Goal: Information Seeking & Learning: Learn about a topic

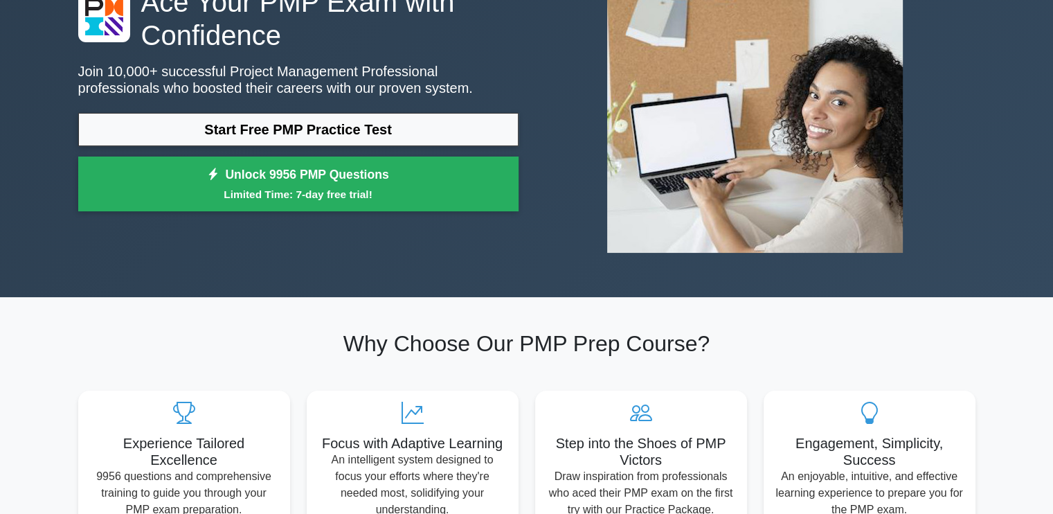
scroll to position [69, 0]
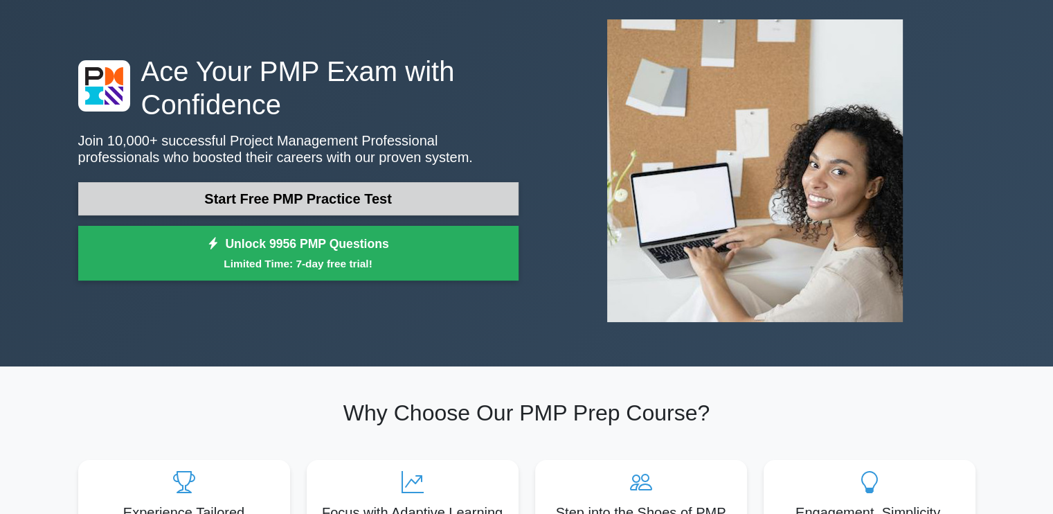
click at [434, 200] on link "Start Free PMP Practice Test" at bounding box center [298, 198] width 440 height 33
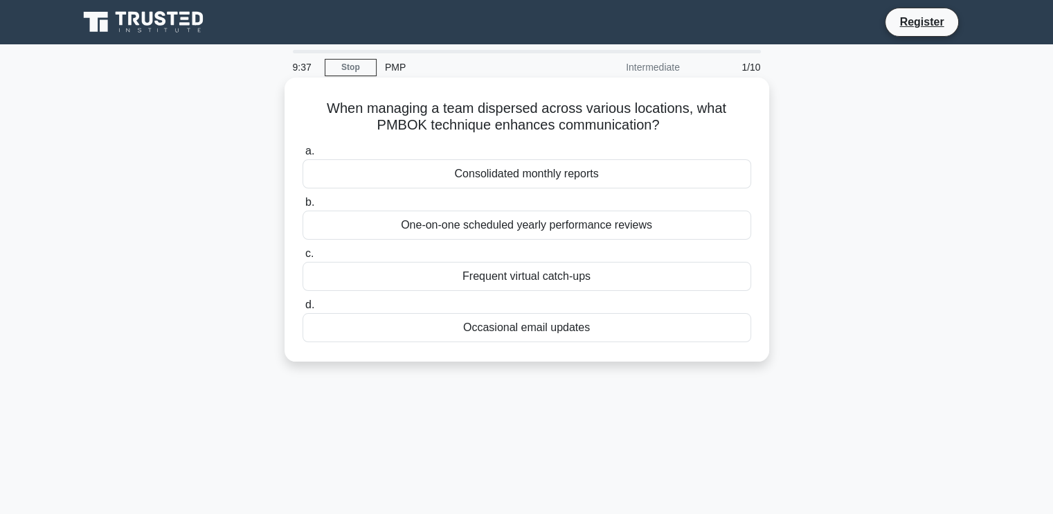
click at [532, 273] on div "Frequent virtual catch-ups" at bounding box center [526, 276] width 449 height 29
click at [302, 258] on input "c. Frequent virtual catch-ups" at bounding box center [302, 253] width 0 height 9
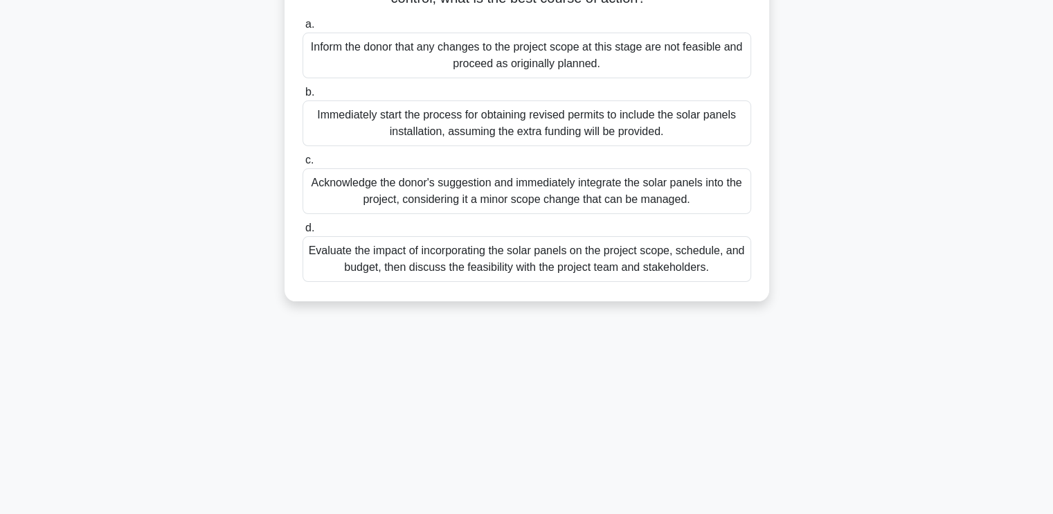
scroll to position [234, 0]
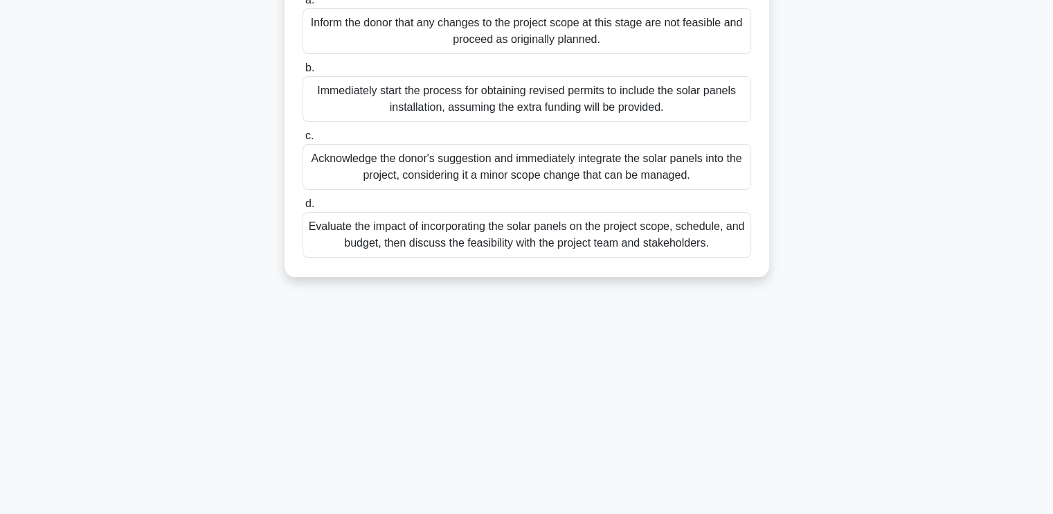
click at [535, 257] on div "Evaluate the impact of incorporating the solar panels on the project scope, sch…" at bounding box center [526, 235] width 449 height 46
click at [302, 208] on input "d. Evaluate the impact of incorporating the solar panels on the project scope, …" at bounding box center [302, 203] width 0 height 9
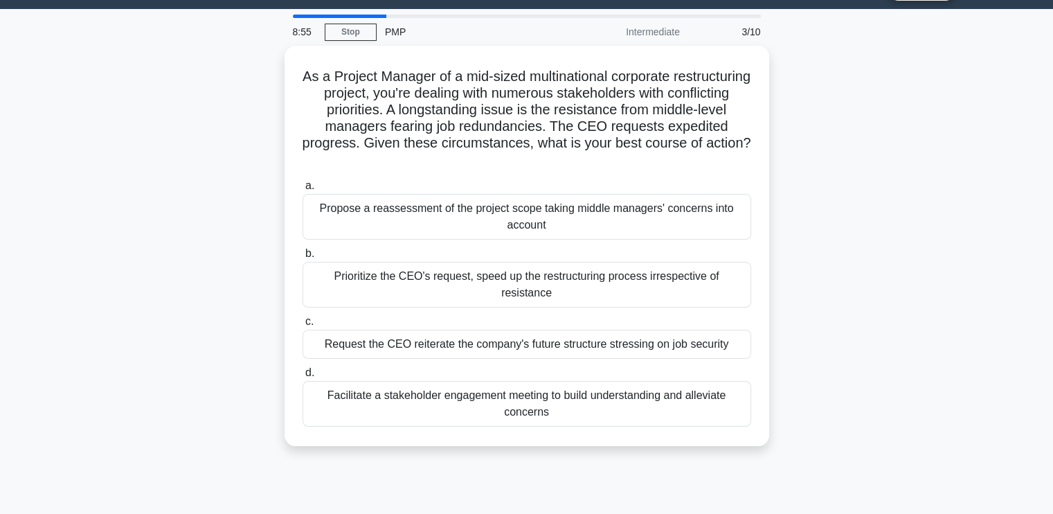
scroll to position [0, 0]
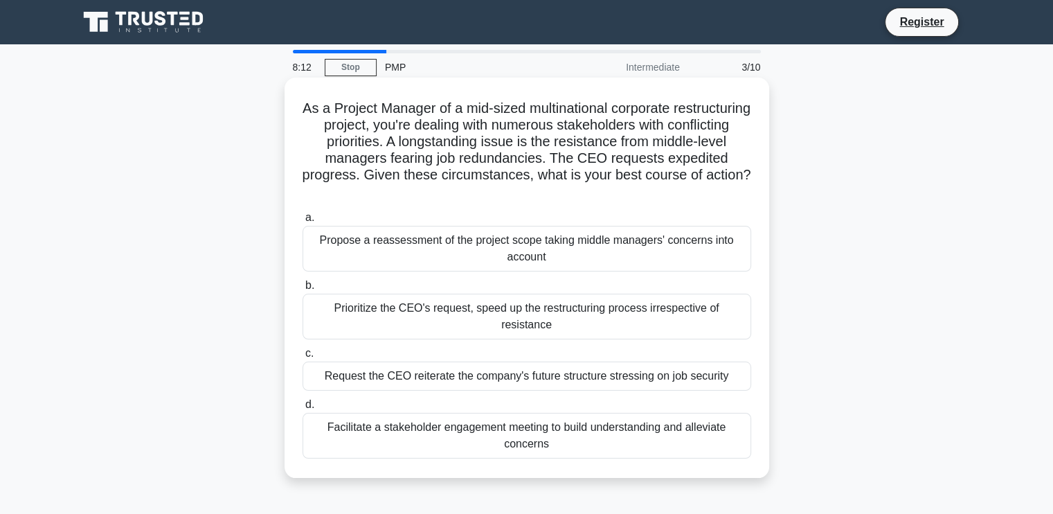
click at [524, 413] on div "Facilitate a stakeholder engagement meeting to build understanding and alleviat…" at bounding box center [526, 436] width 449 height 46
click at [302, 409] on input "d. Facilitate a stakeholder engagement meeting to build understanding and allev…" at bounding box center [302, 404] width 0 height 9
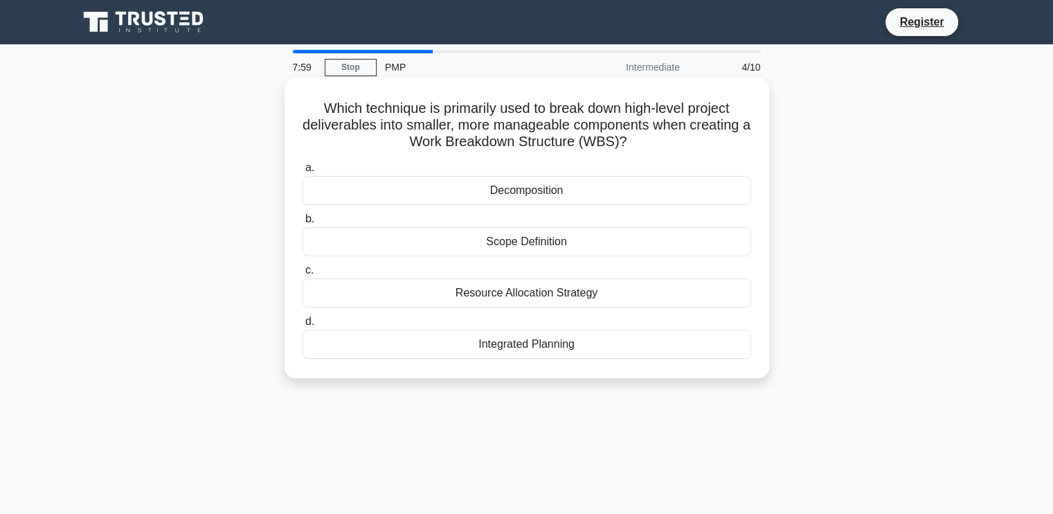
click at [526, 192] on div "Decomposition" at bounding box center [526, 190] width 449 height 29
click at [302, 172] on input "a. Decomposition" at bounding box center [302, 167] width 0 height 9
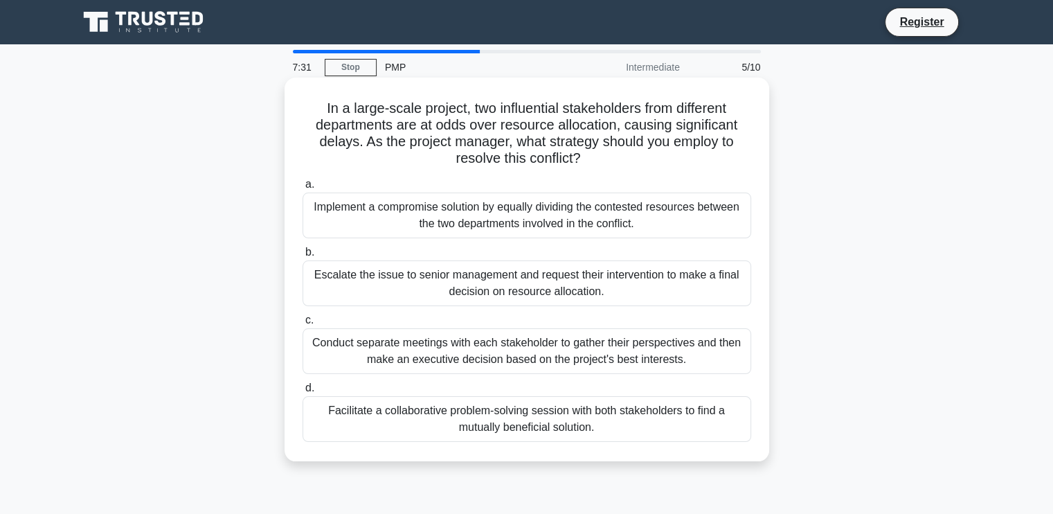
click at [589, 423] on div "Facilitate a collaborative problem-solving session with both stakeholders to fi…" at bounding box center [526, 419] width 449 height 46
click at [302, 392] on input "d. Facilitate a collaborative problem-solving session with both stakeholders to…" at bounding box center [302, 387] width 0 height 9
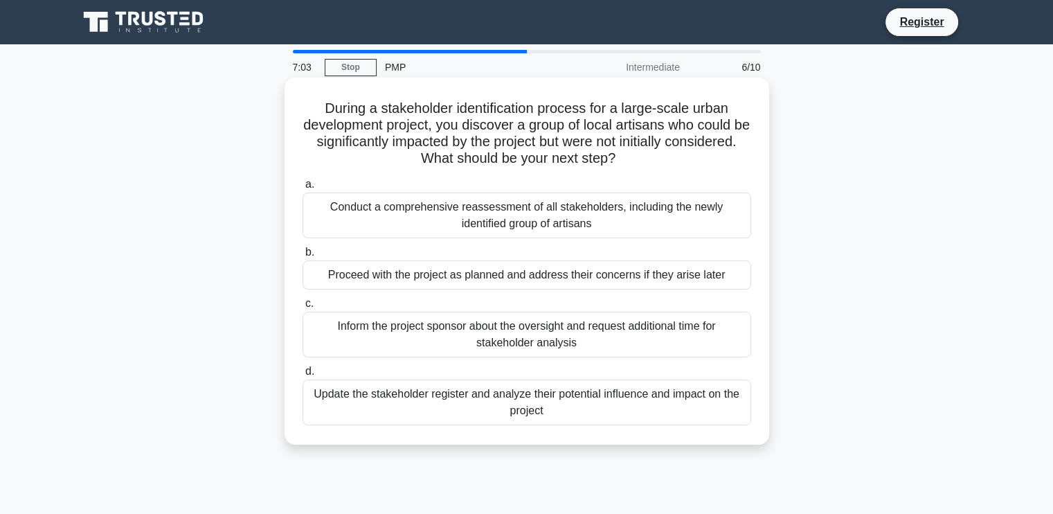
click at [539, 334] on div "Inform the project sponsor about the oversight and request additional time for …" at bounding box center [526, 334] width 449 height 46
click at [302, 308] on input "c. Inform the project sponsor about the oversight and request additional time f…" at bounding box center [302, 303] width 0 height 9
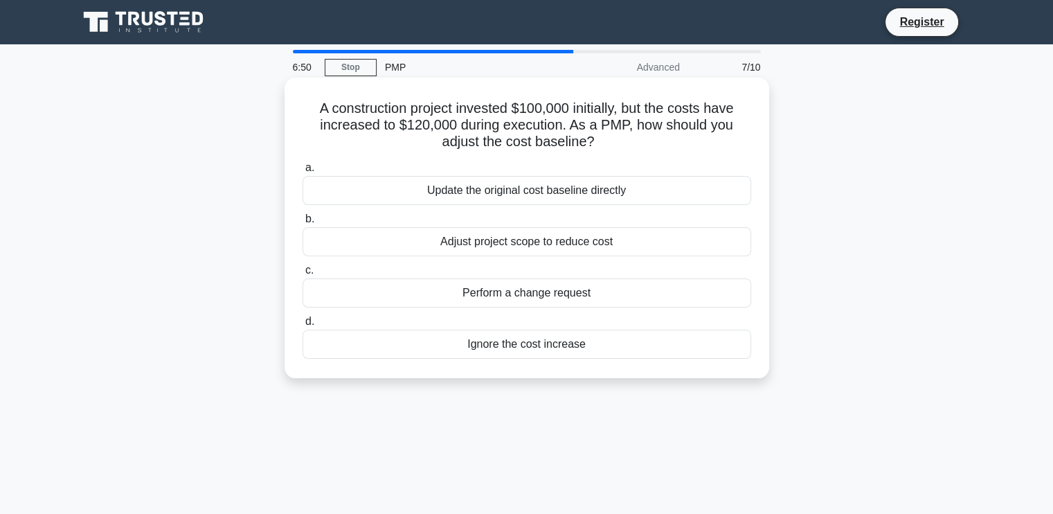
click at [516, 287] on div "Perform a change request" at bounding box center [526, 292] width 449 height 29
click at [302, 275] on input "c. Perform a change request" at bounding box center [302, 270] width 0 height 9
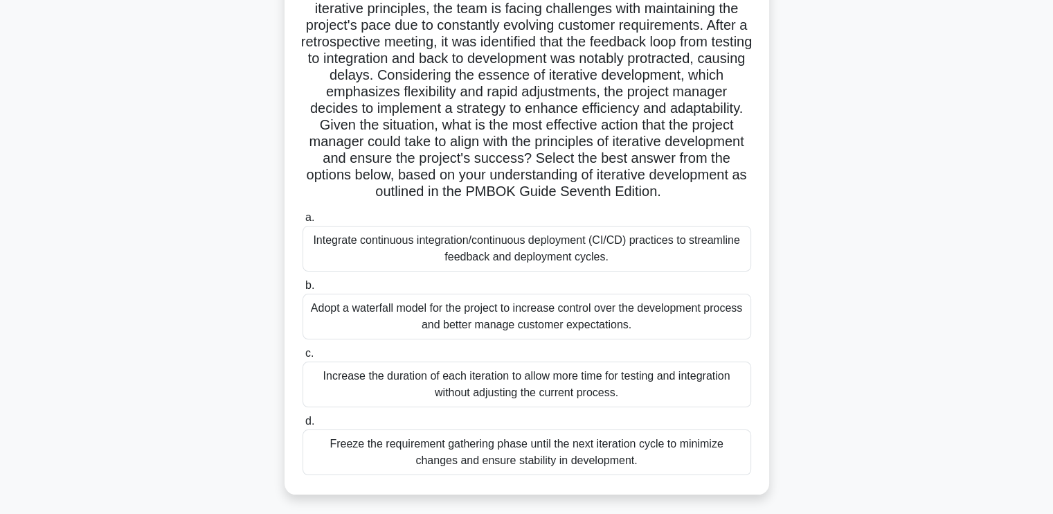
scroll to position [138, 0]
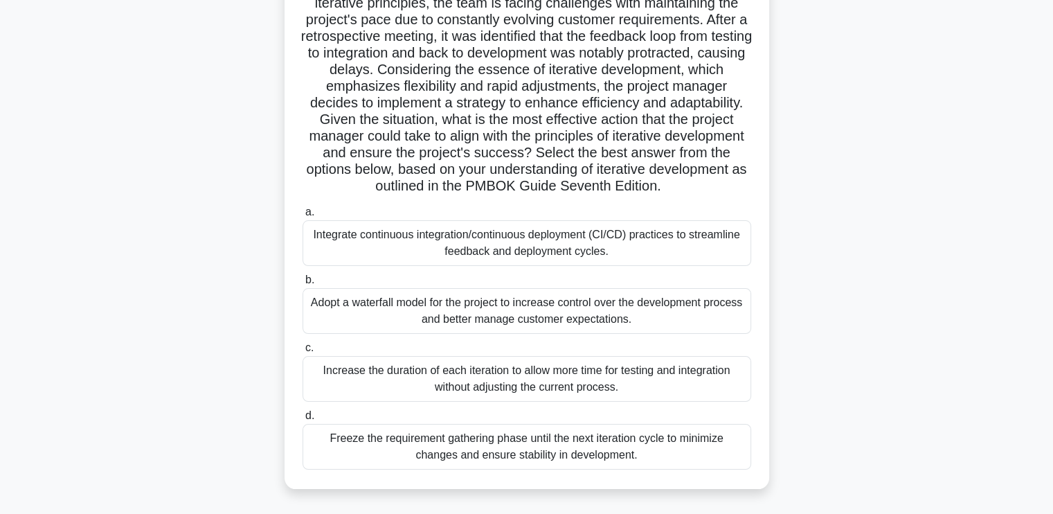
click at [559, 244] on div "Integrate continuous integration/continuous deployment (CI/CD) practices to str…" at bounding box center [526, 243] width 449 height 46
click at [302, 217] on input "a. Integrate continuous integration/continuous deployment (CI/CD) practices to …" at bounding box center [302, 212] width 0 height 9
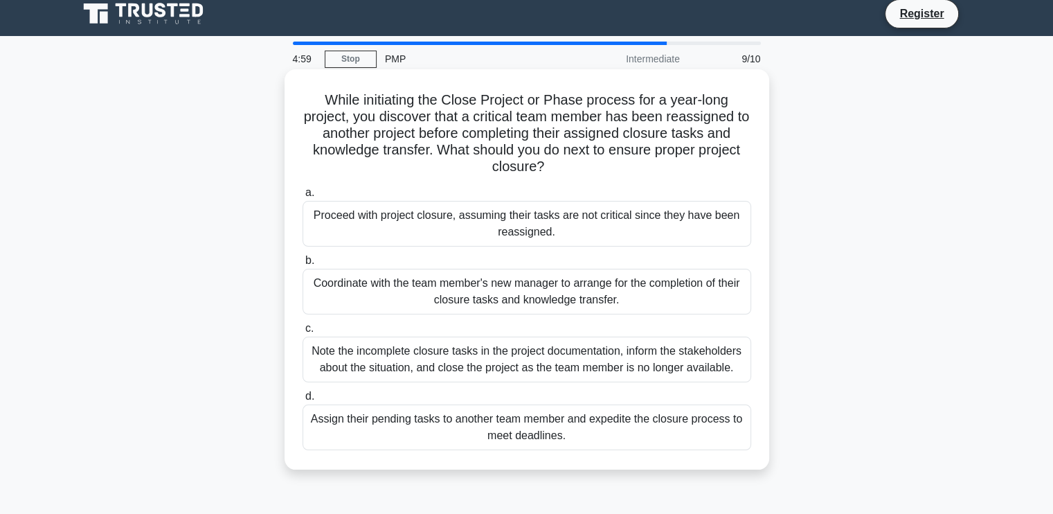
scroll to position [0, 0]
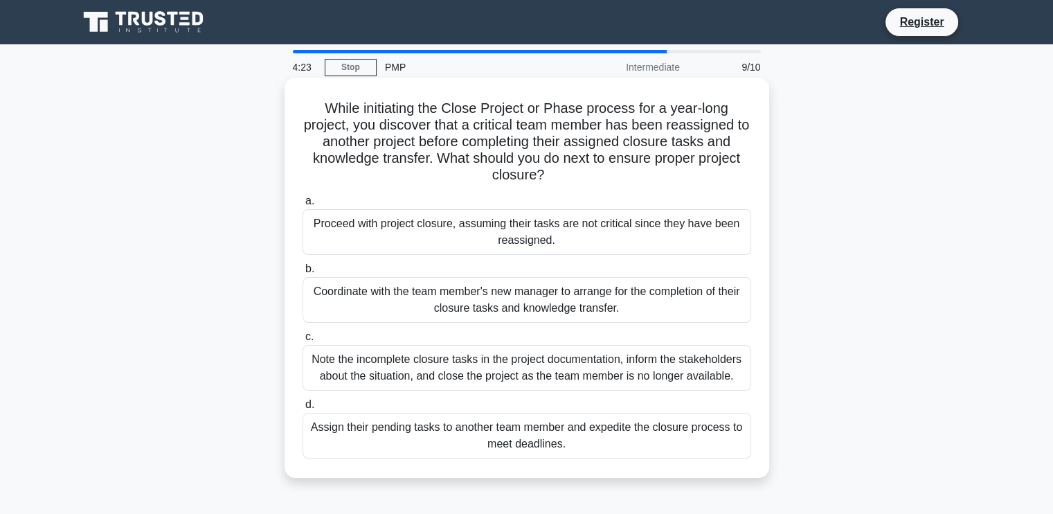
click at [548, 305] on div "Coordinate with the team member's new manager to arrange for the completion of …" at bounding box center [526, 300] width 449 height 46
click at [302, 273] on input "b. Coordinate with the team member's new manager to arrange for the completion …" at bounding box center [302, 268] width 0 height 9
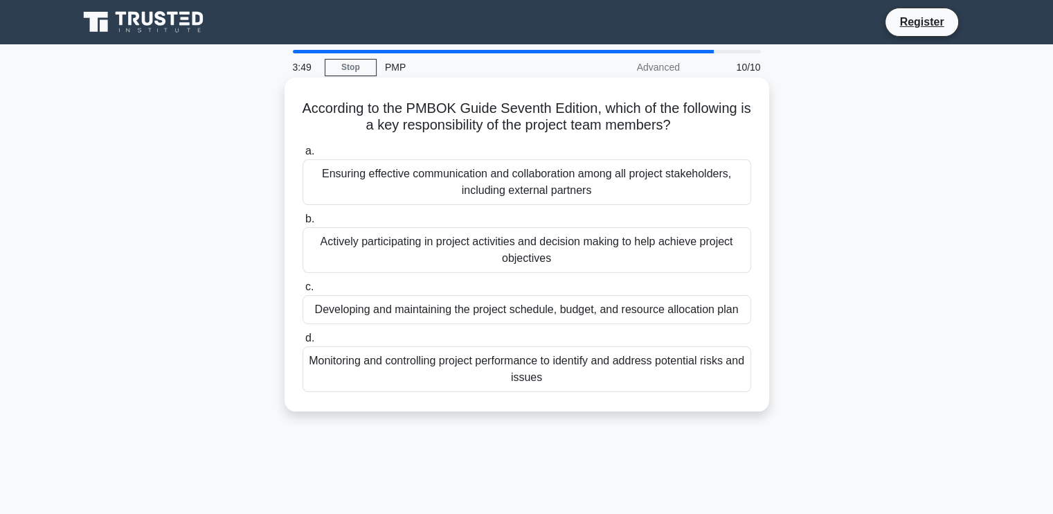
click at [516, 253] on div "Actively participating in project activities and decision making to help achiev…" at bounding box center [526, 250] width 449 height 46
click at [302, 224] on input "b. Actively participating in project activities and decision making to help ach…" at bounding box center [302, 219] width 0 height 9
